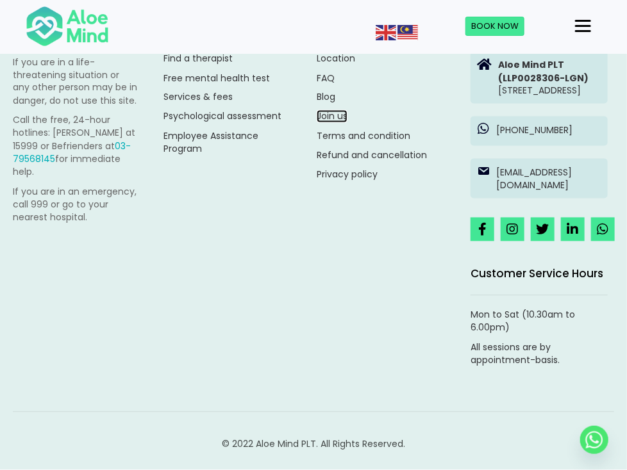
scroll to position [2372, 0]
click at [233, 65] on link "Find a therapist" at bounding box center [197, 58] width 69 height 13
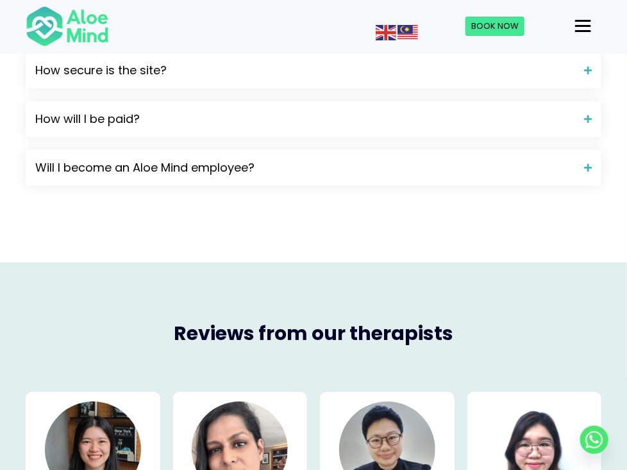
scroll to position [1282, 0]
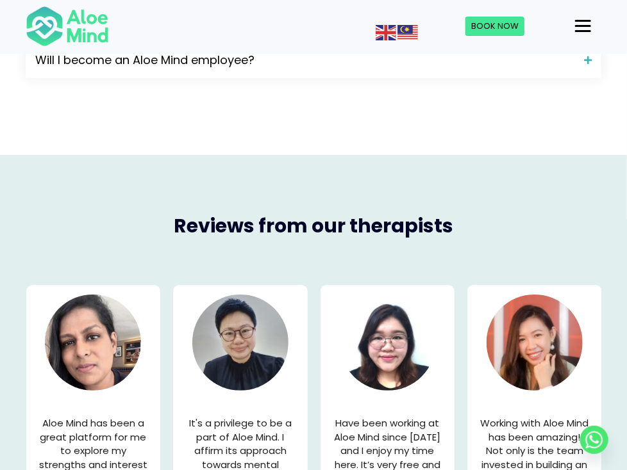
scroll to position [1474, 0]
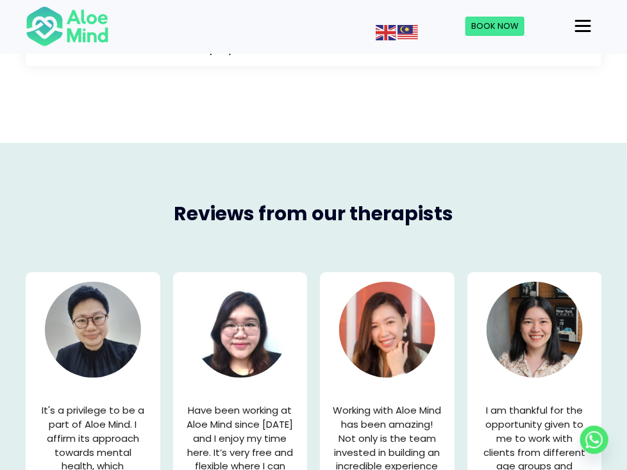
click at [591, 53] on span at bounding box center [582, 48] width 17 height 9
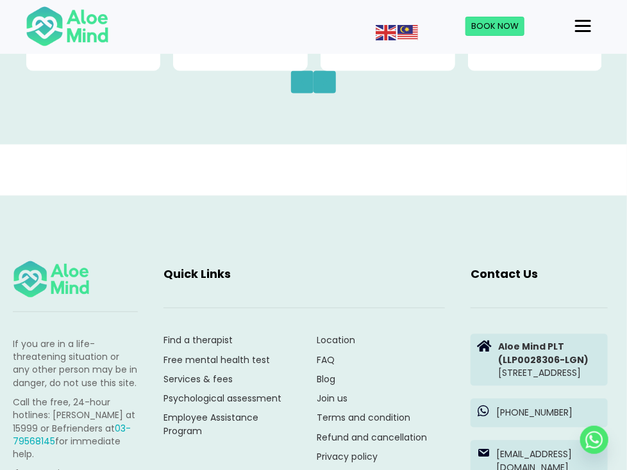
scroll to position [2436, 0]
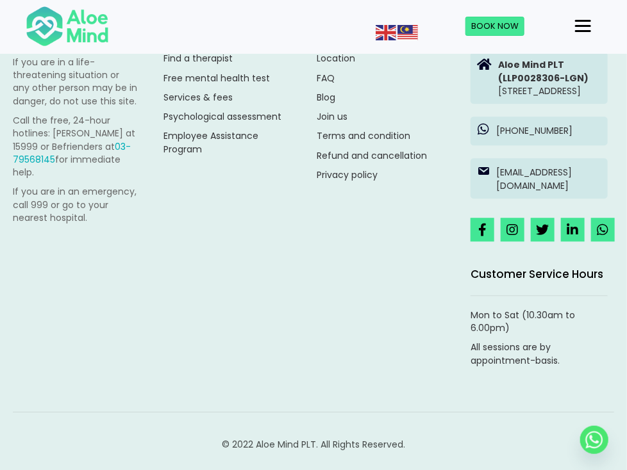
scroll to position [2819, 0]
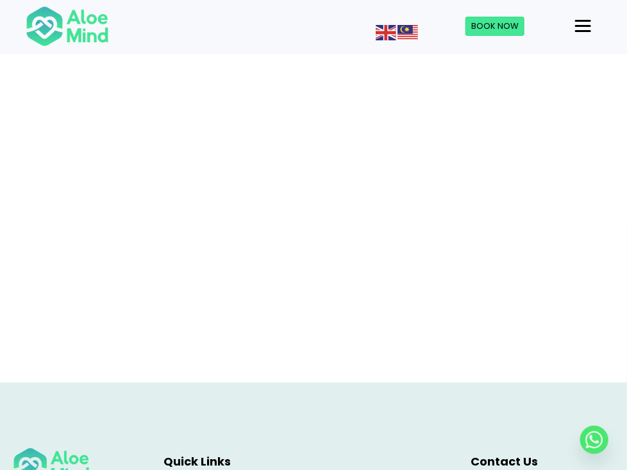
scroll to position [272, 0]
